Goal: Understand process/instructions: Learn how to perform a task or action

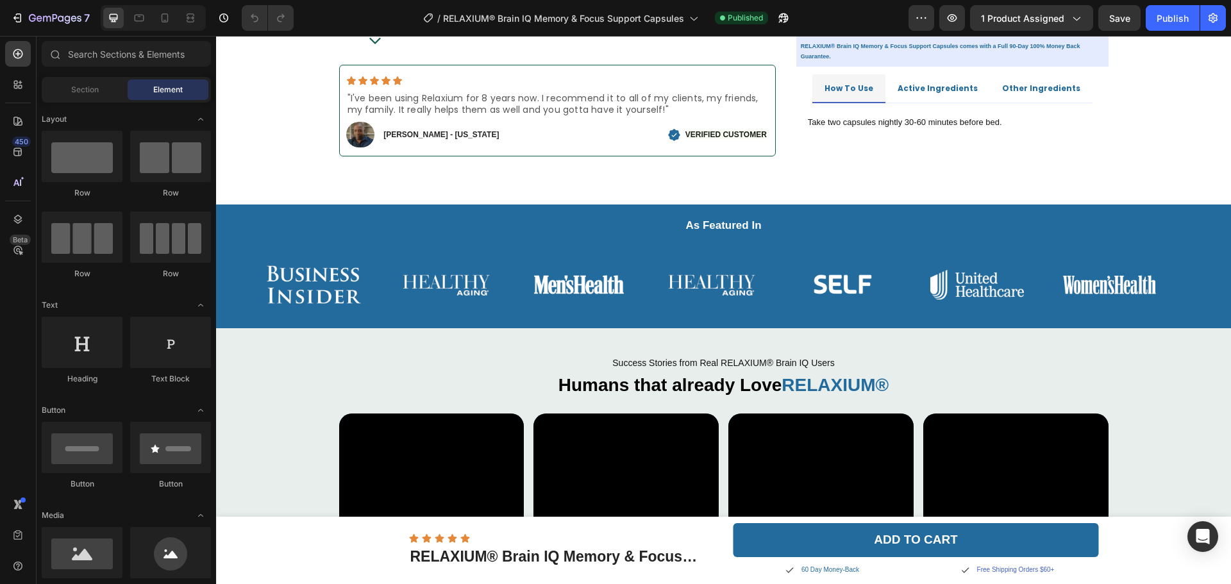
scroll to position [385, 0]
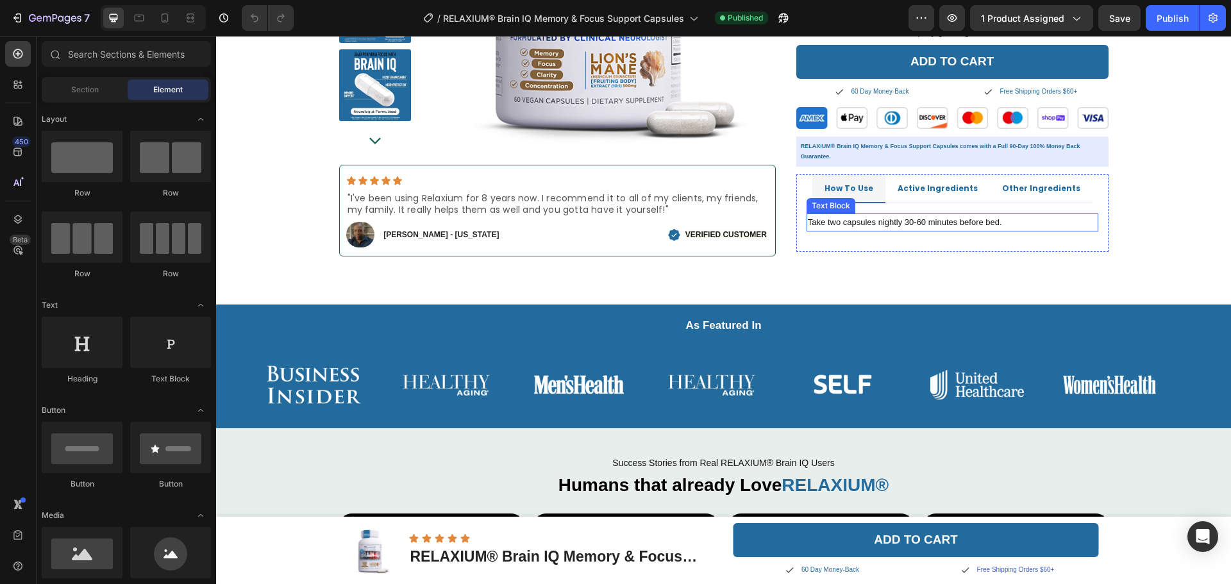
click at [838, 222] on p "Take two capsules nightly 30-60 minutes before bed." at bounding box center [952, 222] width 289 height 15
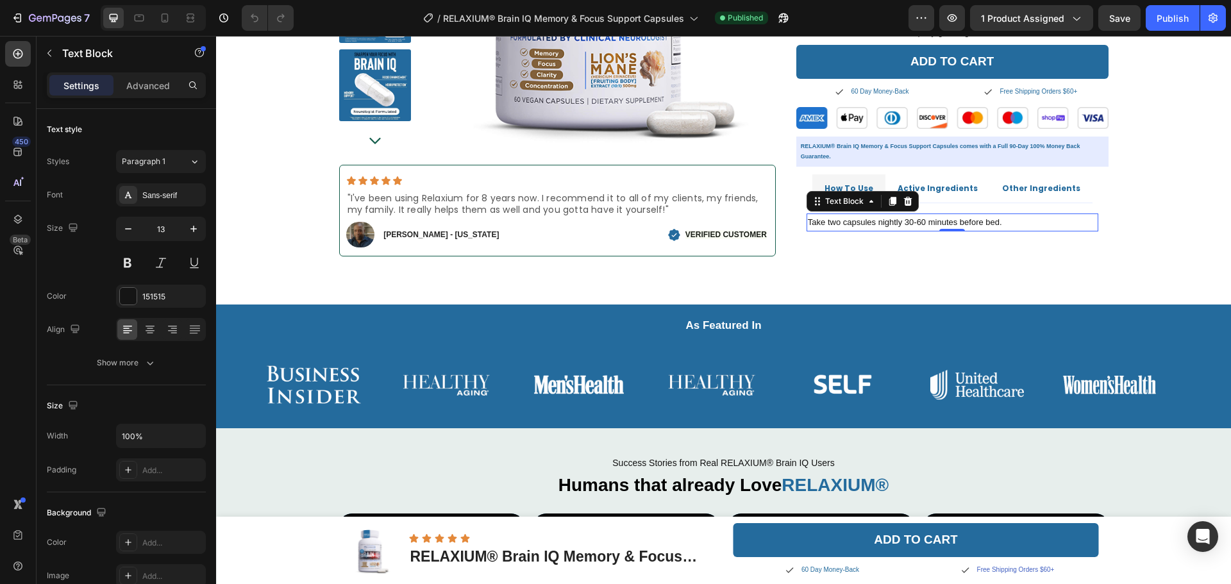
click at [832, 224] on p "Take two capsules nightly 30-60 minutes before bed." at bounding box center [952, 222] width 289 height 15
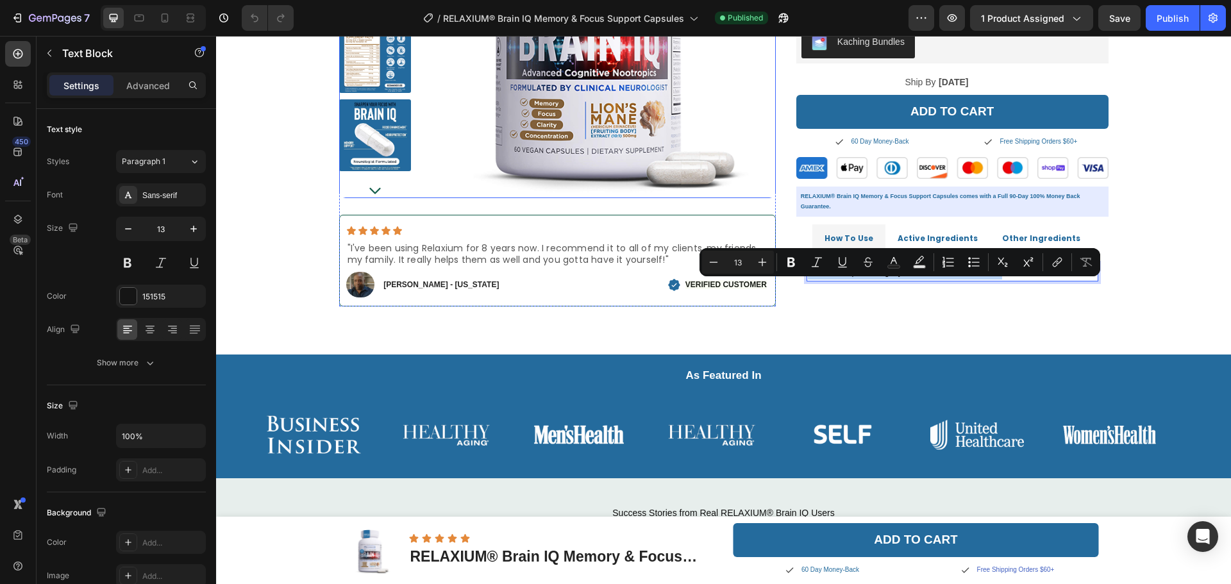
scroll to position [321, 0]
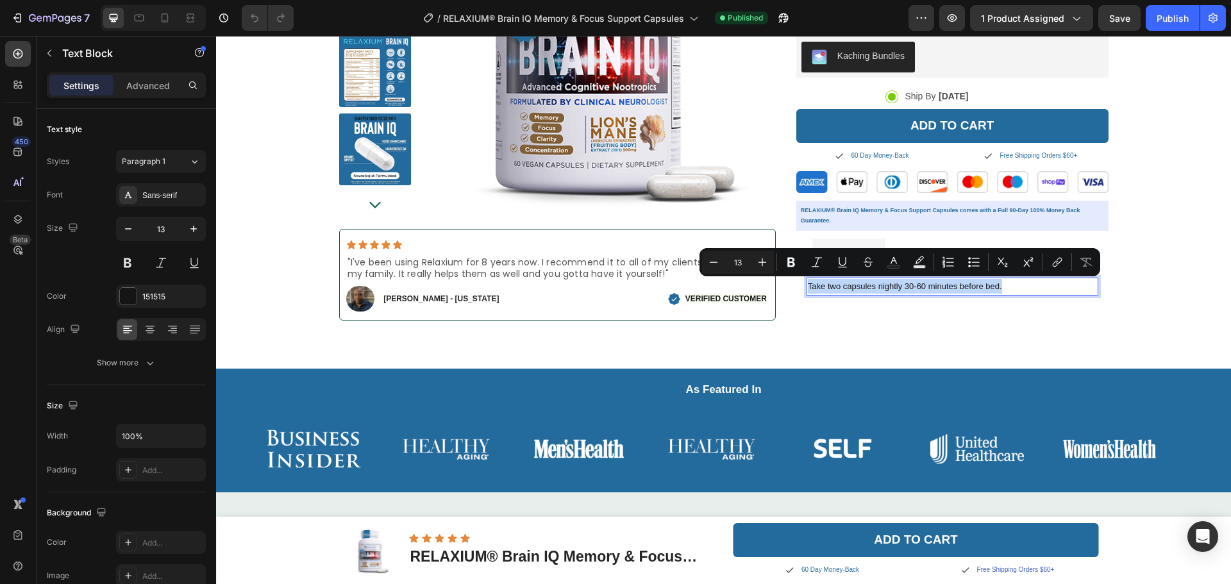
click at [876, 287] on p "Take two capsules nightly 30-60 minutes before bed." at bounding box center [952, 286] width 289 height 15
drag, startPoint x: 874, startPoint y: 285, endPoint x: 952, endPoint y: 291, distance: 78.4
click at [952, 291] on p "Take two capsules nightly 30-60 minutes before bed." at bounding box center [952, 286] width 289 height 15
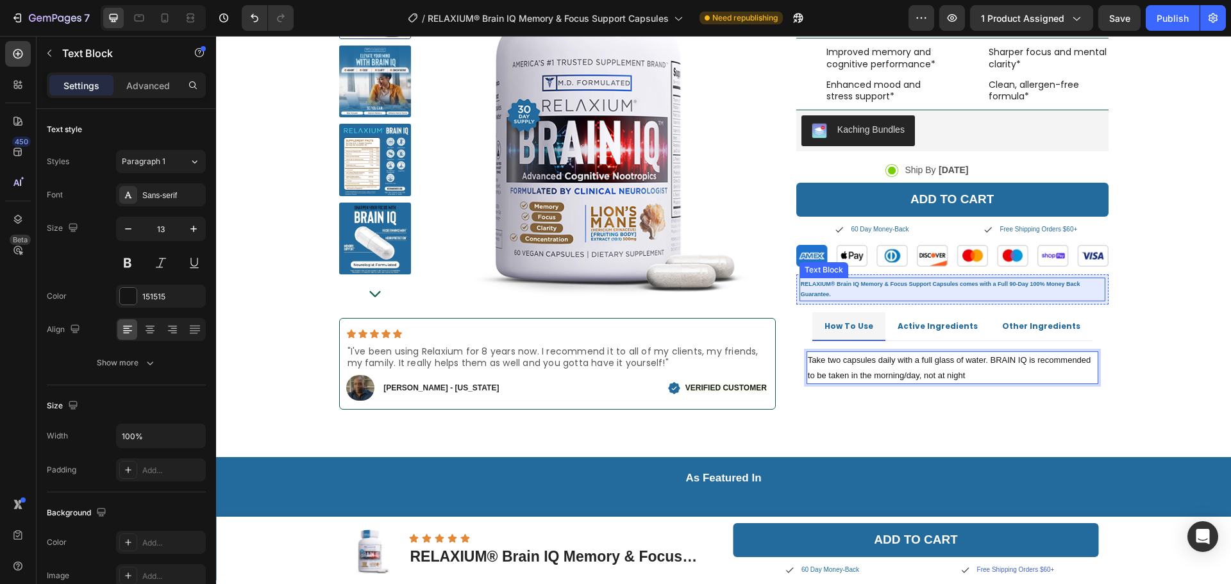
scroll to position [256, 0]
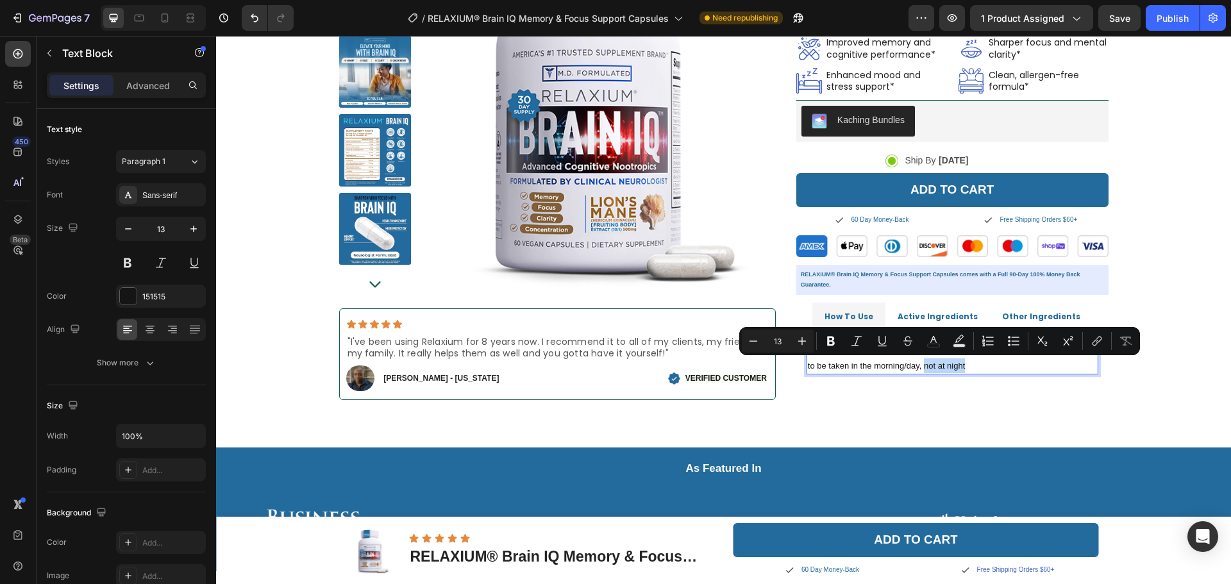
drag, startPoint x: 973, startPoint y: 368, endPoint x: 918, endPoint y: 367, distance: 55.2
click at [918, 367] on p "Take two capsules daily with a full glass of water. BRAIN IQ is recommended to …" at bounding box center [952, 358] width 289 height 30
click at [970, 367] on p "Take two capsules daily with a full glass of water. BRAIN IQ is recommended to …" at bounding box center [952, 358] width 289 height 30
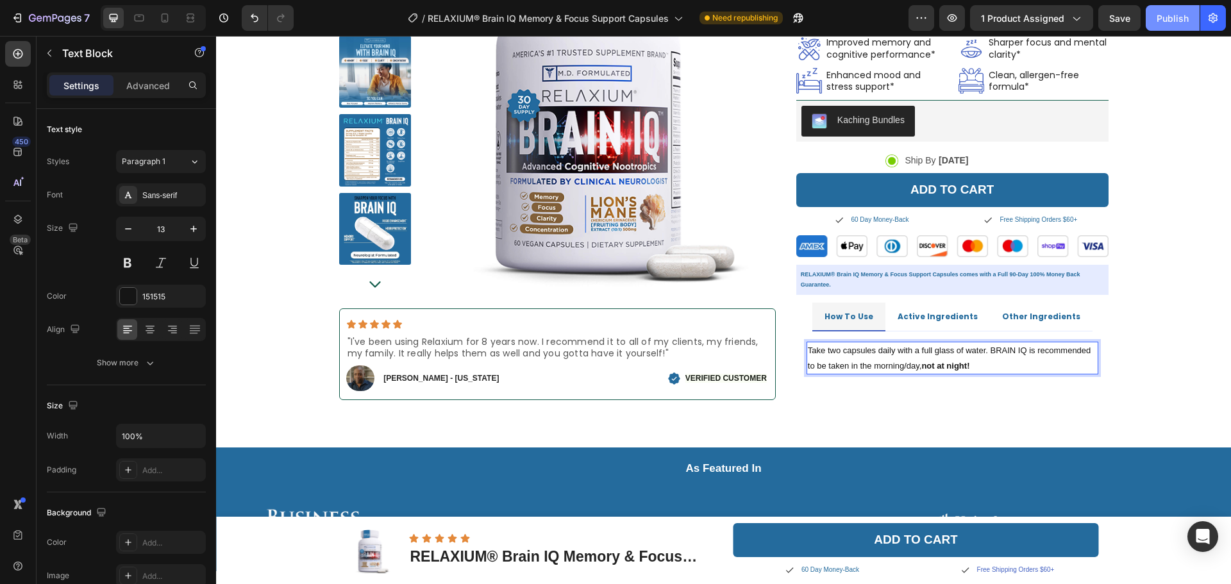
click at [1174, 23] on div "Publish" at bounding box center [1173, 18] width 32 height 13
click at [938, 311] on span "Active Ingredients" at bounding box center [938, 316] width 80 height 11
